Goal: Browse casually: Explore the website without a specific task or goal

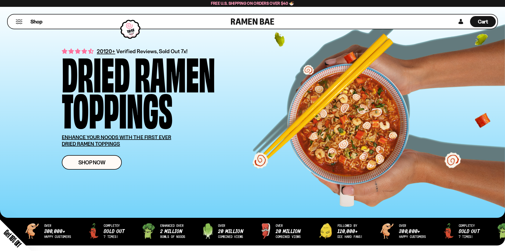
click at [20, 19] on div "Close dialog FREE SHIPPING FOR ALL US ORDERS OVER $40+ Email CONTINUE ******" at bounding box center [252, 125] width 505 height 251
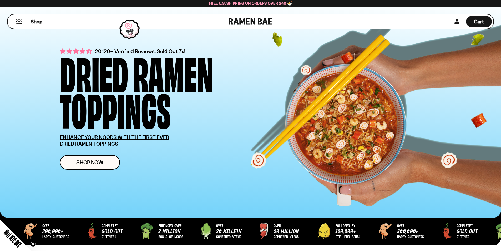
click at [21, 21] on button "Mobile Menu Trigger" at bounding box center [19, 21] width 7 height 4
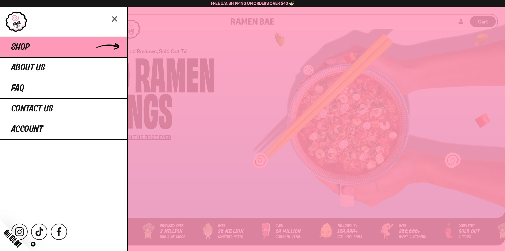
click at [23, 50] on span "Shop" at bounding box center [20, 46] width 18 height 9
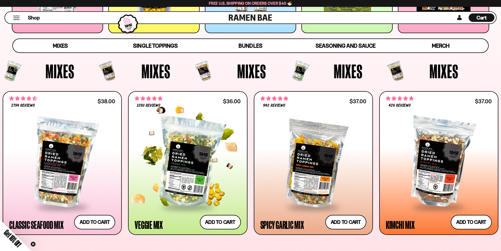
scroll to position [237, 0]
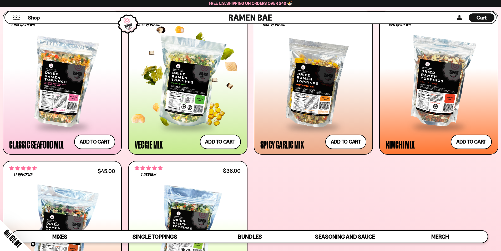
click at [184, 77] on div at bounding box center [188, 82] width 106 height 88
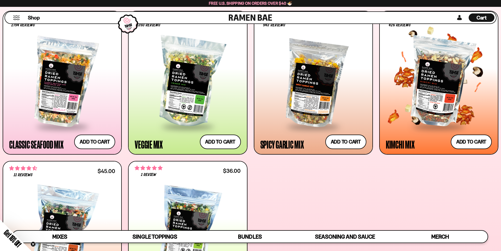
click at [412, 109] on div at bounding box center [439, 82] width 106 height 88
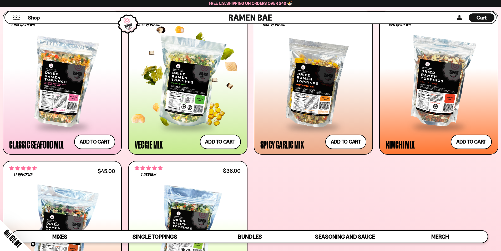
click at [190, 87] on div at bounding box center [188, 82] width 106 height 88
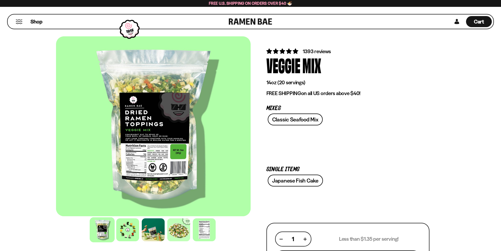
click at [164, 125] on div at bounding box center [153, 126] width 195 height 180
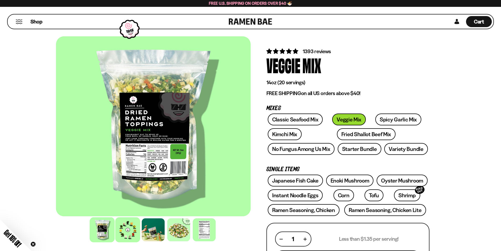
click at [122, 236] on div at bounding box center [127, 229] width 25 height 25
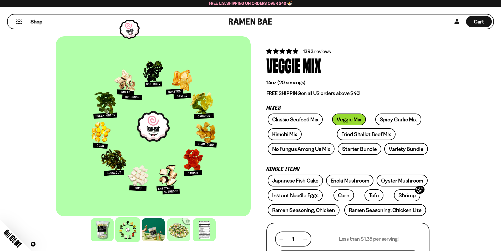
click at [148, 140] on div at bounding box center [153, 126] width 195 height 180
click at [156, 230] on div at bounding box center [153, 229] width 25 height 25
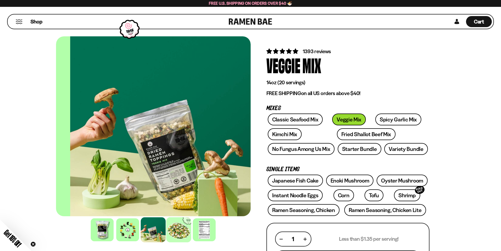
click at [178, 227] on div at bounding box center [178, 229] width 25 height 25
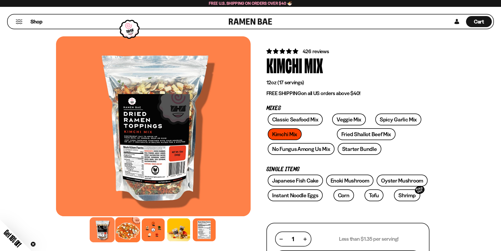
click at [132, 228] on div at bounding box center [127, 229] width 25 height 25
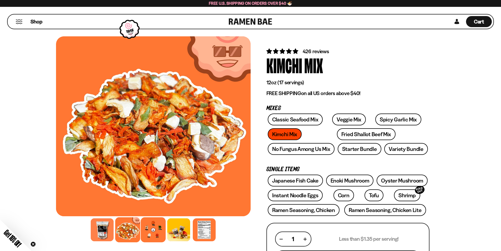
click at [151, 230] on div at bounding box center [153, 229] width 25 height 25
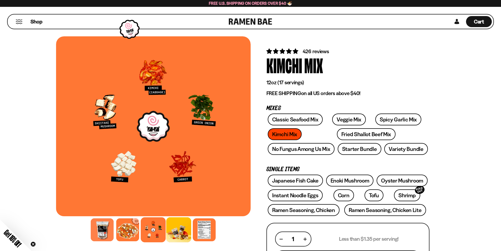
click at [182, 226] on div at bounding box center [178, 229] width 25 height 25
